Goal: Transaction & Acquisition: Subscribe to service/newsletter

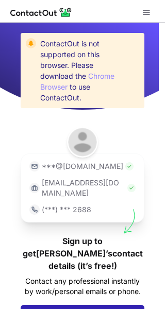
click at [81, 308] on span "Sign up for free" at bounding box center [82, 315] width 69 height 10
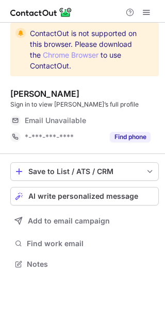
scroll to position [257, 165]
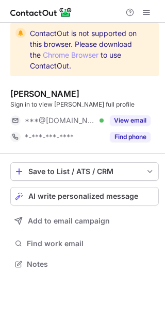
scroll to position [257, 165]
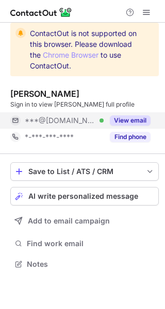
click at [118, 117] on button "View email" at bounding box center [130, 120] width 41 height 10
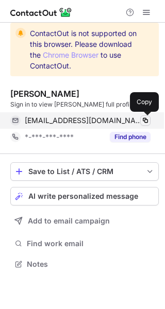
click at [143, 119] on span at bounding box center [145, 120] width 8 height 8
click at [146, 122] on span at bounding box center [145, 120] width 8 height 8
